Goal: Contribute content: Add original content to the website for others to see

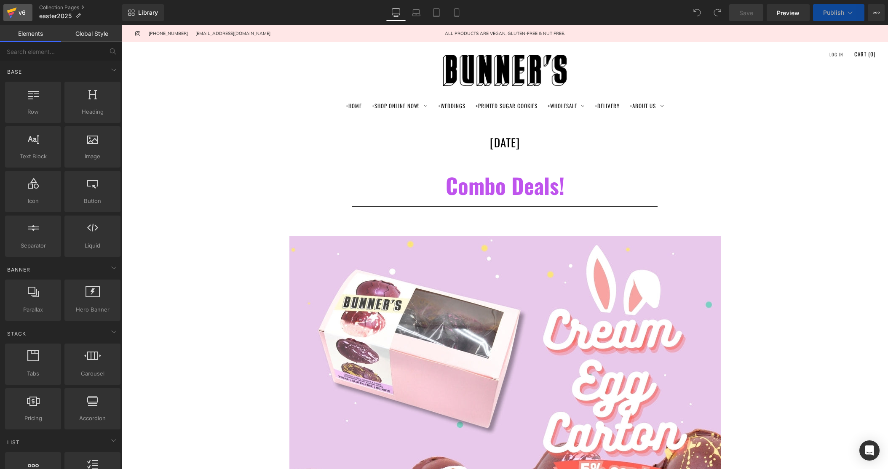
click at [19, 11] on div "v6" at bounding box center [22, 12] width 11 height 11
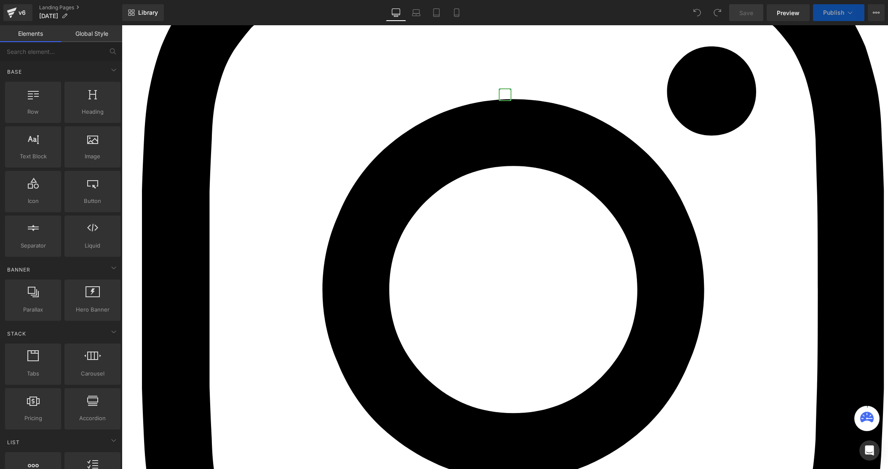
scroll to position [518, 0]
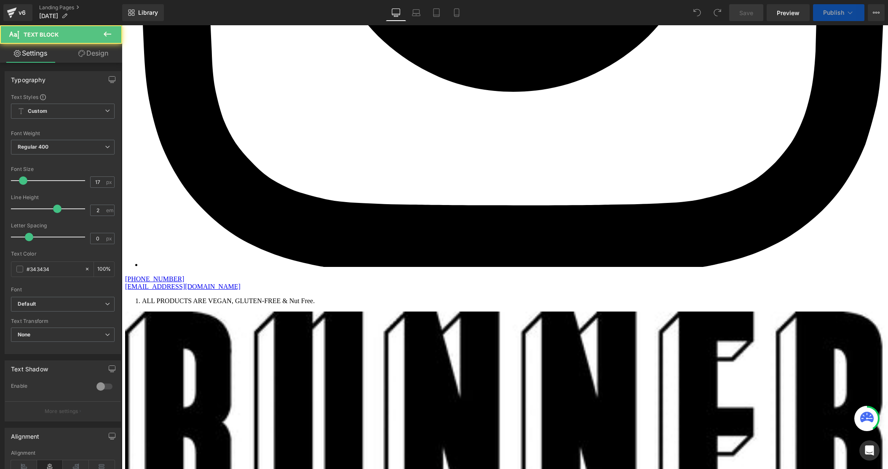
drag, startPoint x: 539, startPoint y: 216, endPoint x: 554, endPoint y: 216, distance: 14.3
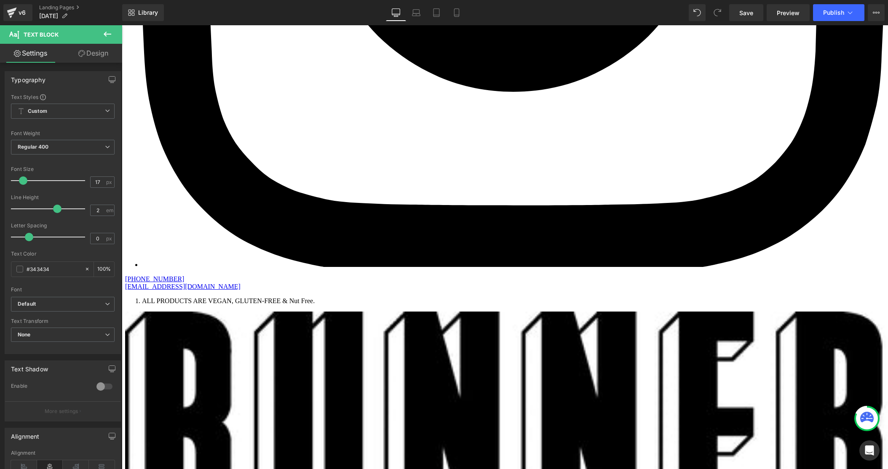
drag, startPoint x: 752, startPoint y: 12, endPoint x: 763, endPoint y: 25, distance: 17.3
click at [752, 12] on span "Save" at bounding box center [746, 12] width 14 height 9
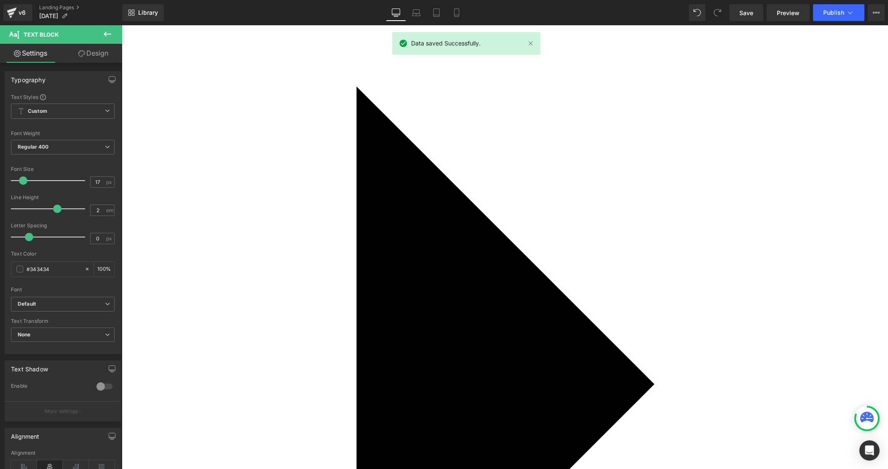
scroll to position [2607, 0]
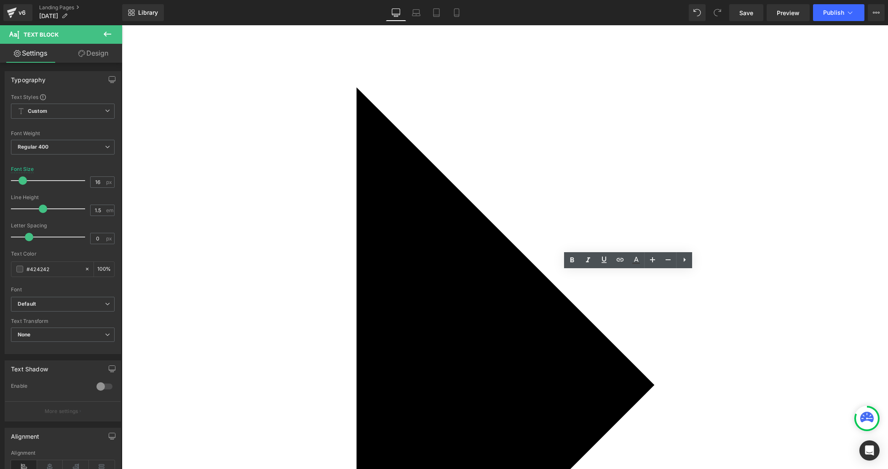
drag, startPoint x: 743, startPoint y: 14, endPoint x: 742, endPoint y: 20, distance: 6.0
click at [743, 14] on span "Save" at bounding box center [746, 12] width 14 height 9
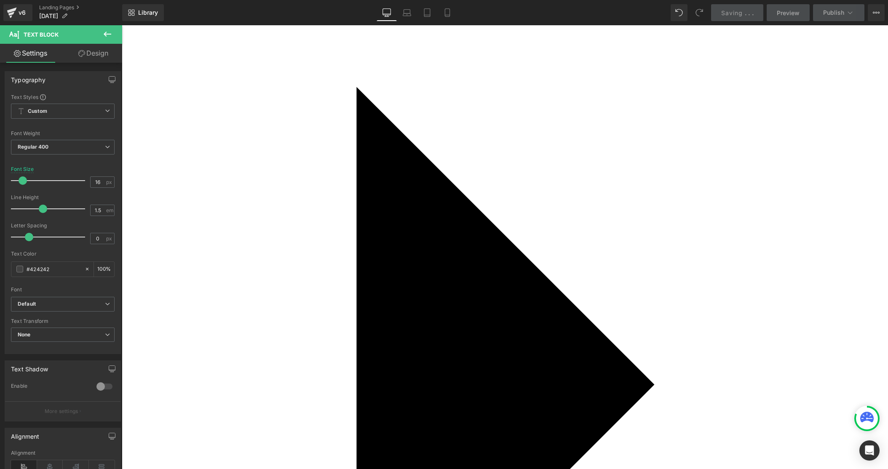
click at [844, 13] on button "Publish" at bounding box center [838, 12] width 51 height 17
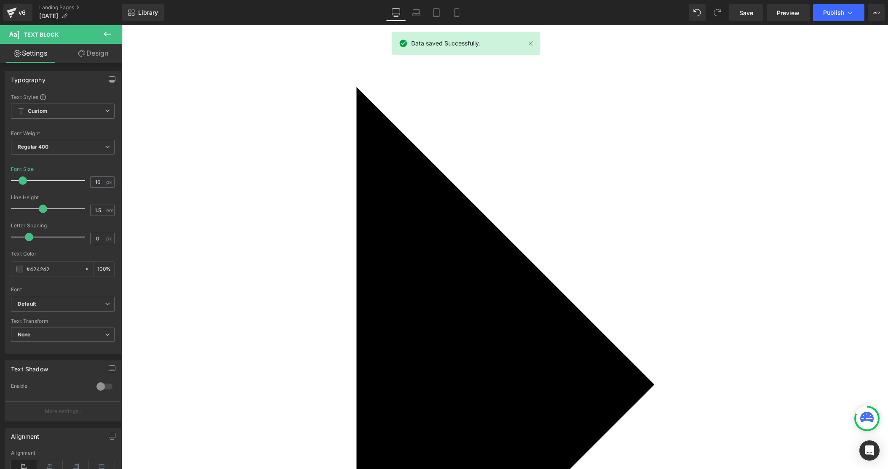
click at [844, 13] on button "Publish" at bounding box center [838, 12] width 51 height 17
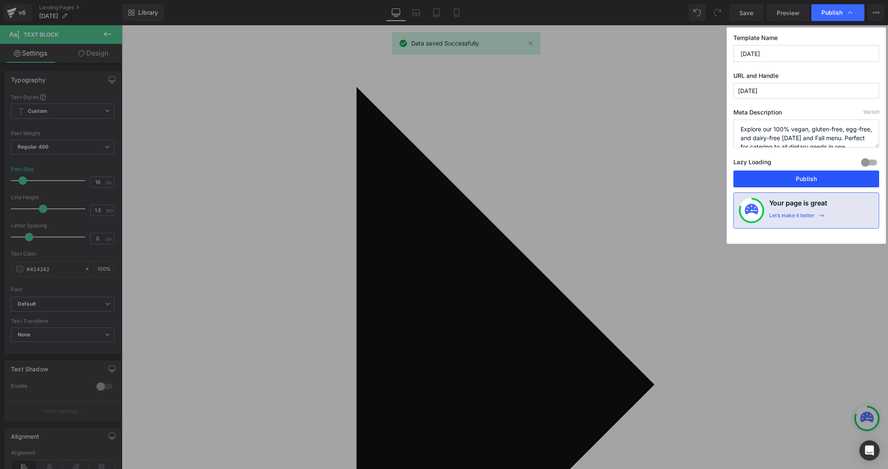
drag, startPoint x: 800, startPoint y: 177, endPoint x: 545, endPoint y: 318, distance: 291.9
click at [800, 177] on button "Publish" at bounding box center [806, 179] width 146 height 17
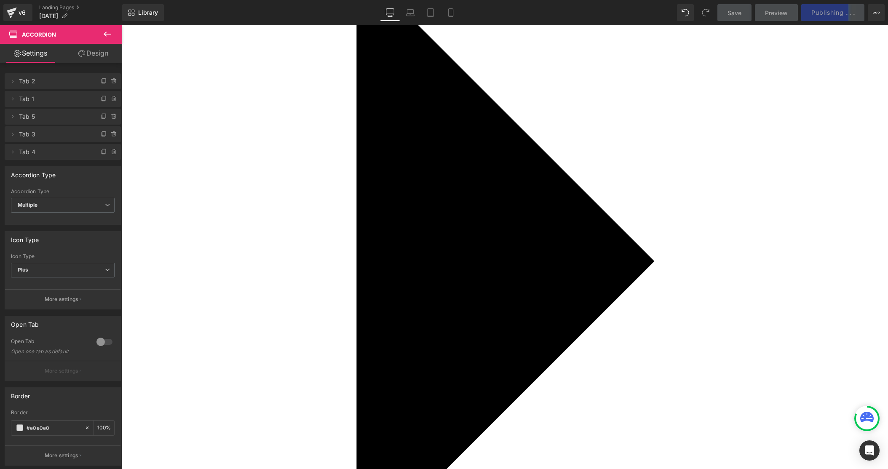
scroll to position [2734, 0]
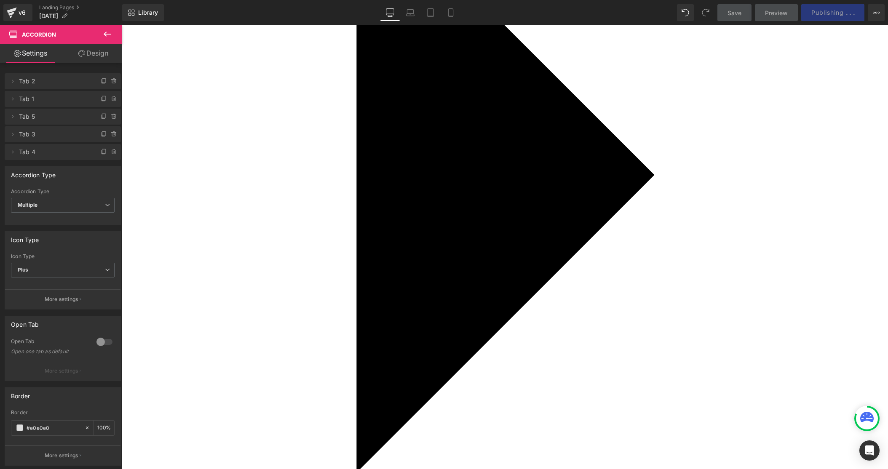
scroll to position [2824, 0]
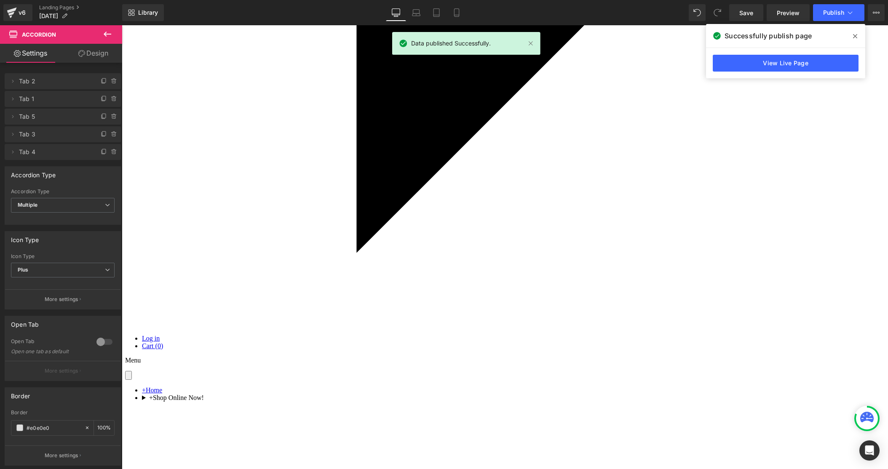
scroll to position [3040, 0]
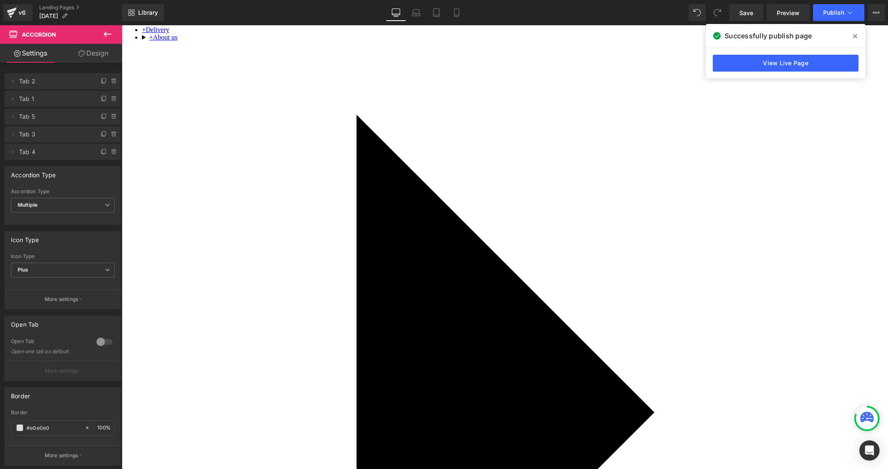
scroll to position [2661, 0]
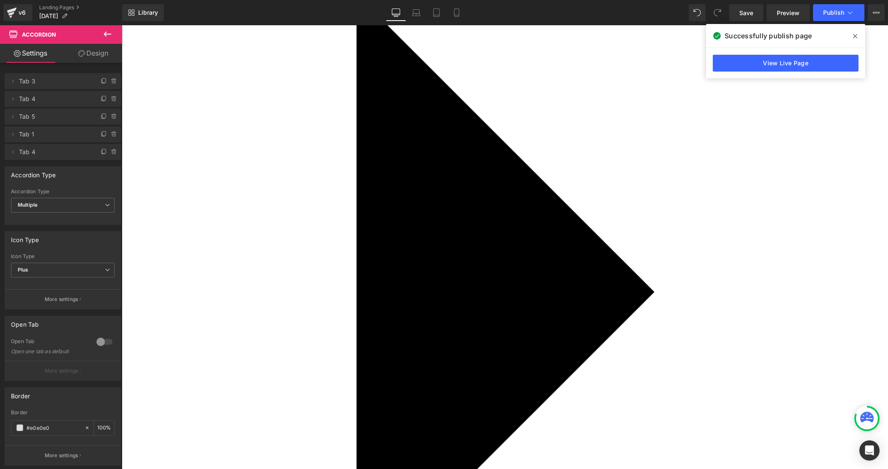
scroll to position [2701, 0]
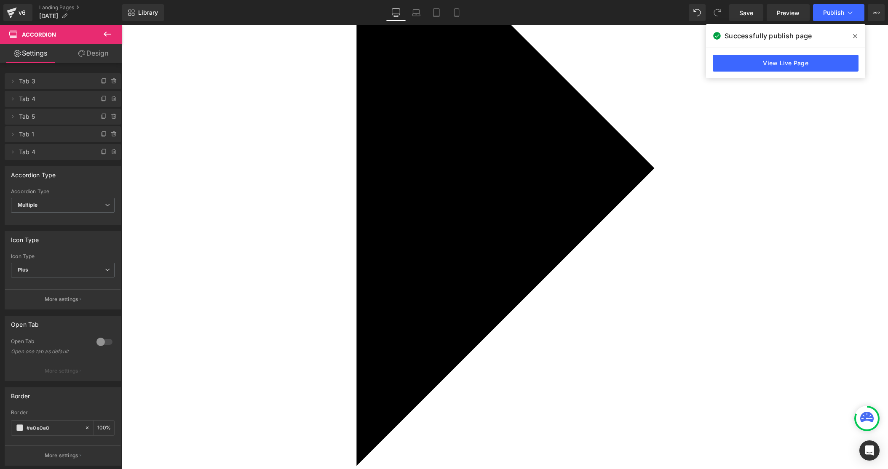
scroll to position [2827, 0]
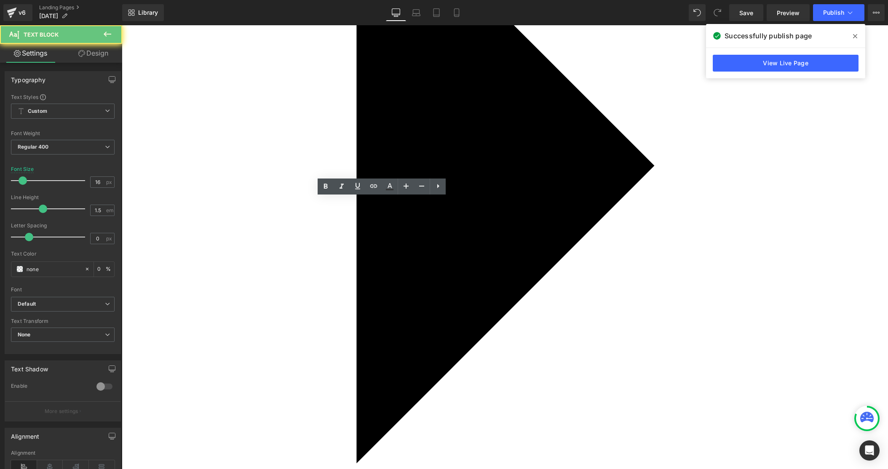
drag, startPoint x: 351, startPoint y: 286, endPoint x: 368, endPoint y: 285, distance: 16.8
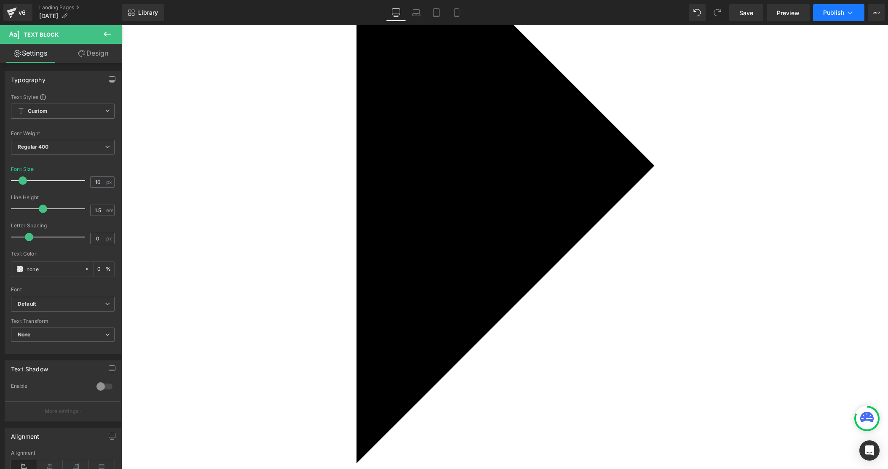
click at [829, 20] on button "Publish" at bounding box center [838, 12] width 51 height 17
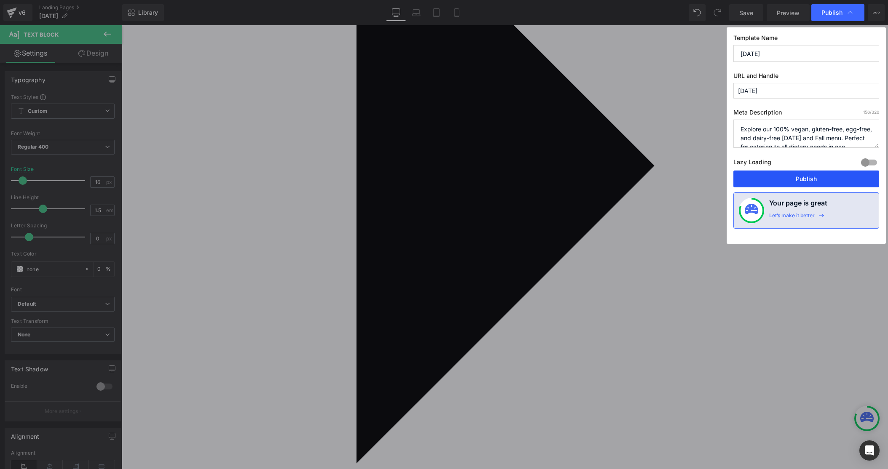
click at [810, 179] on button "Publish" at bounding box center [806, 179] width 146 height 17
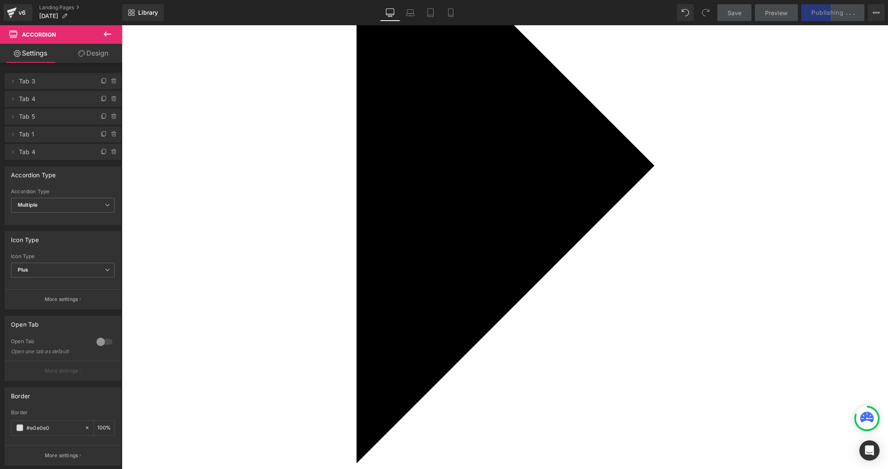
drag, startPoint x: 485, startPoint y: 446, endPoint x: 557, endPoint y: 429, distance: 74.4
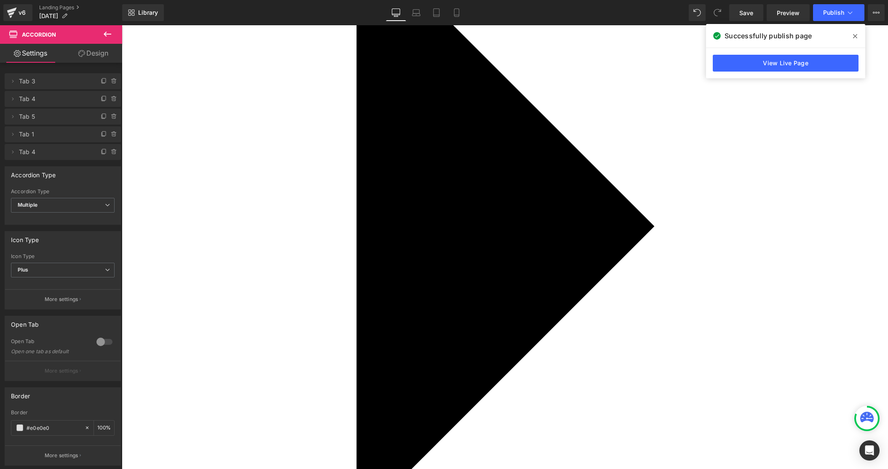
scroll to position [2772, 0]
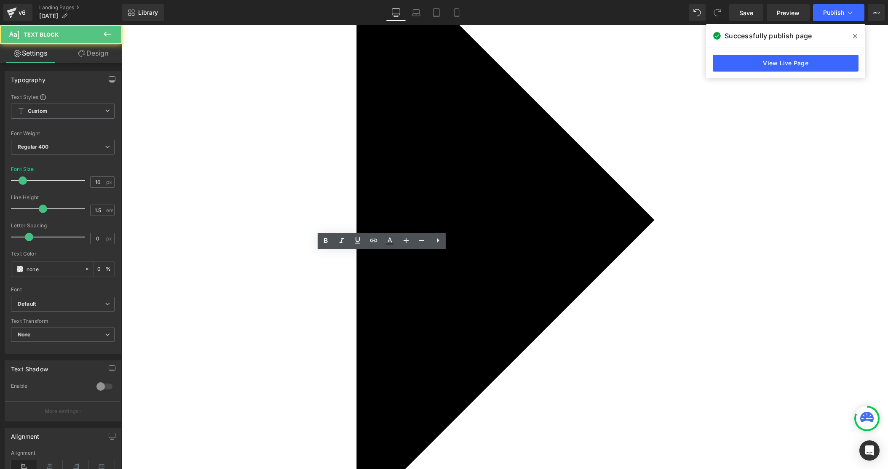
drag, startPoint x: 356, startPoint y: 345, endPoint x: 272, endPoint y: 256, distance: 123.0
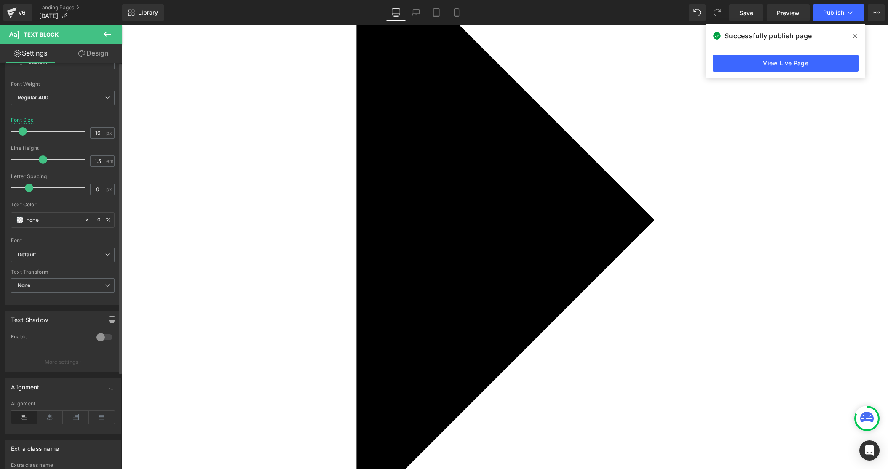
scroll to position [0, 0]
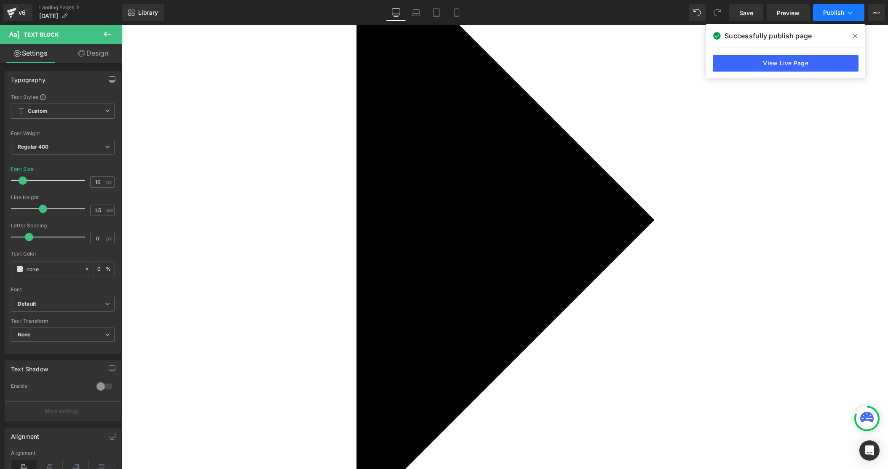
click at [849, 12] on icon at bounding box center [849, 12] width 8 height 8
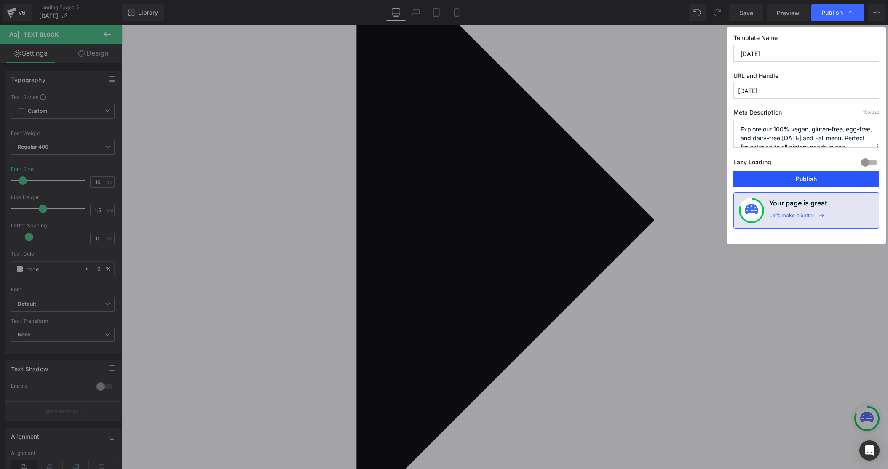
drag, startPoint x: 818, startPoint y: 183, endPoint x: 696, endPoint y: 157, distance: 123.9
click at [818, 183] on button "Publish" at bounding box center [806, 179] width 146 height 17
